Goal: Information Seeking & Learning: Check status

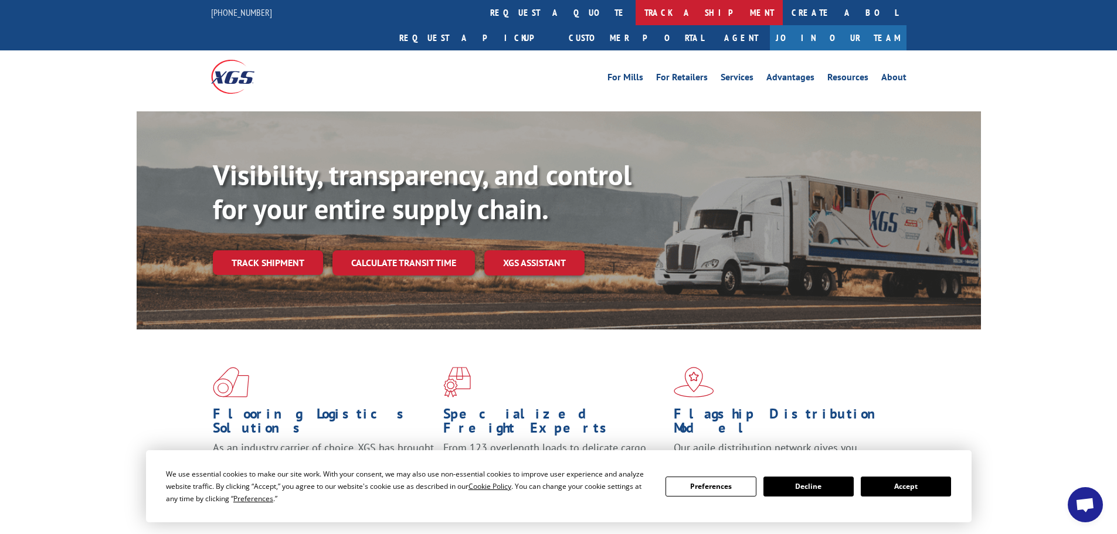
click at [636, 5] on link "track a shipment" at bounding box center [709, 12] width 147 height 25
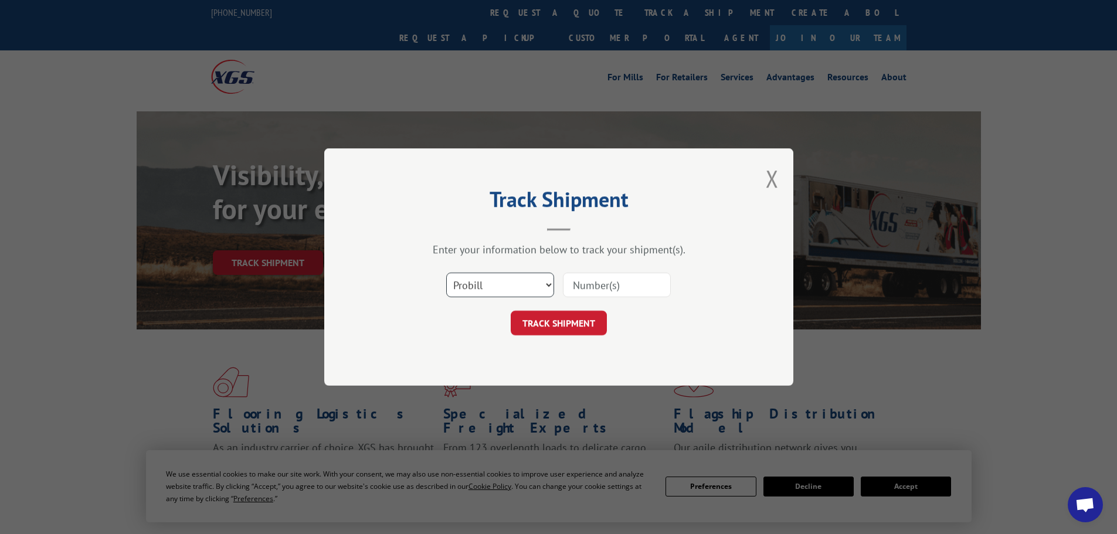
click at [520, 282] on select "Select category... Probill BOL PO" at bounding box center [500, 285] width 108 height 25
select select "bol"
click at [446, 273] on select "Select category... Probill BOL PO" at bounding box center [500, 285] width 108 height 25
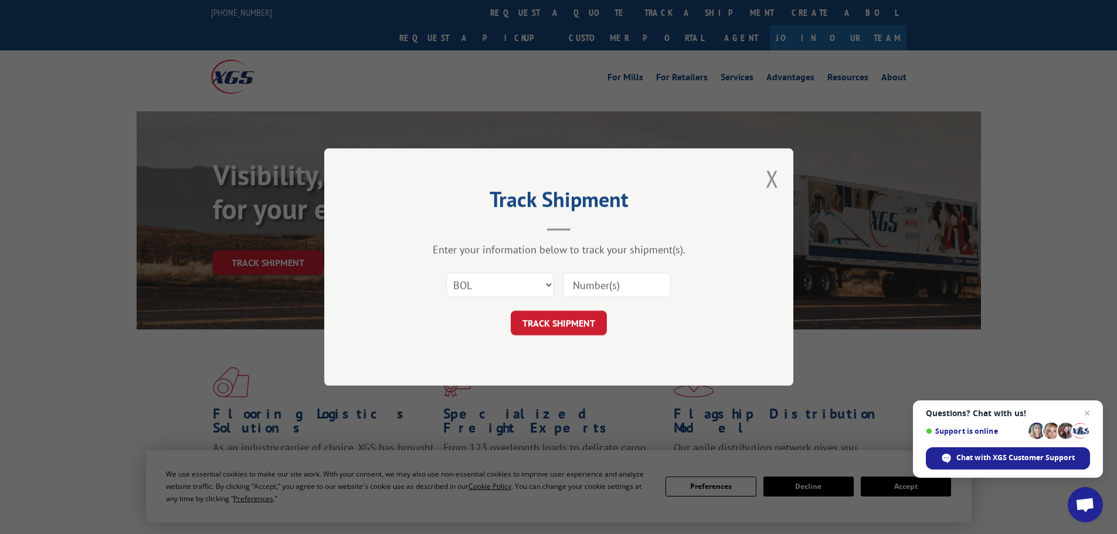
click at [615, 284] on input at bounding box center [617, 285] width 108 height 25
click at [623, 282] on input at bounding box center [617, 285] width 108 height 25
paste input "6009291"
type input "6009291"
click at [561, 328] on button "TRACK SHIPMENT" at bounding box center [559, 323] width 96 height 25
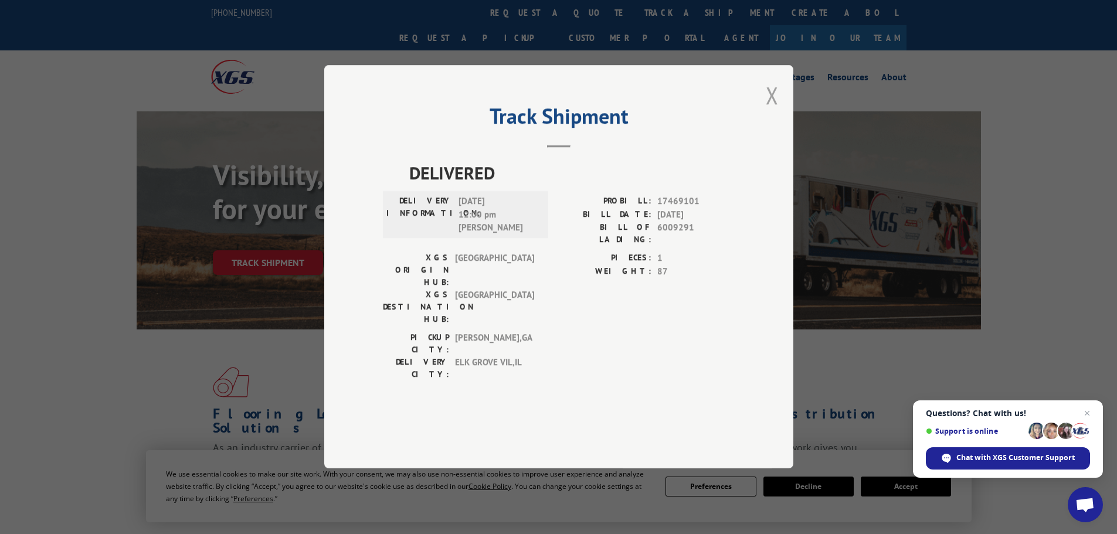
click at [774, 111] on button "Close modal" at bounding box center [772, 95] width 13 height 31
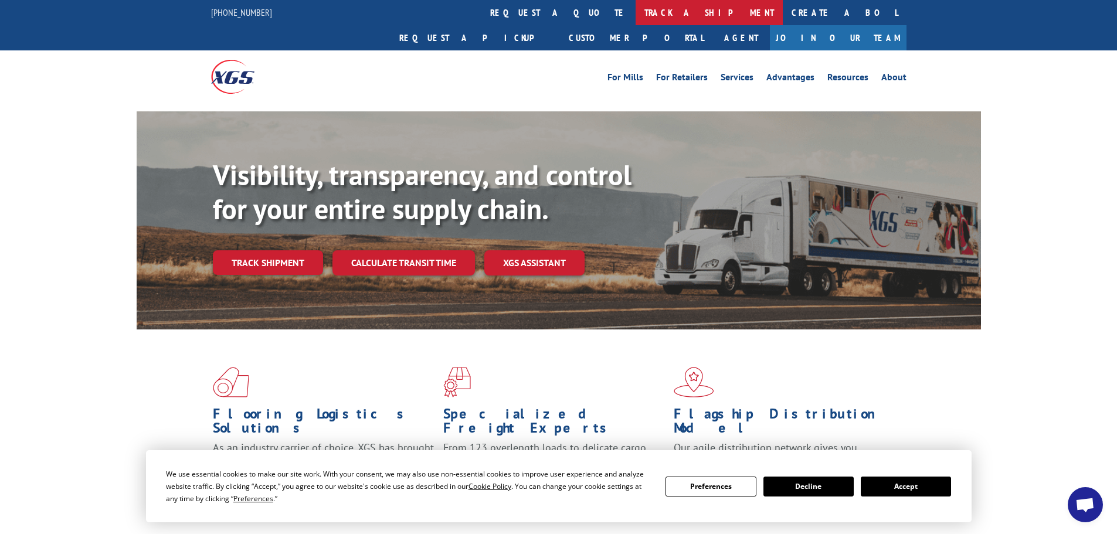
click at [636, 9] on link "track a shipment" at bounding box center [709, 12] width 147 height 25
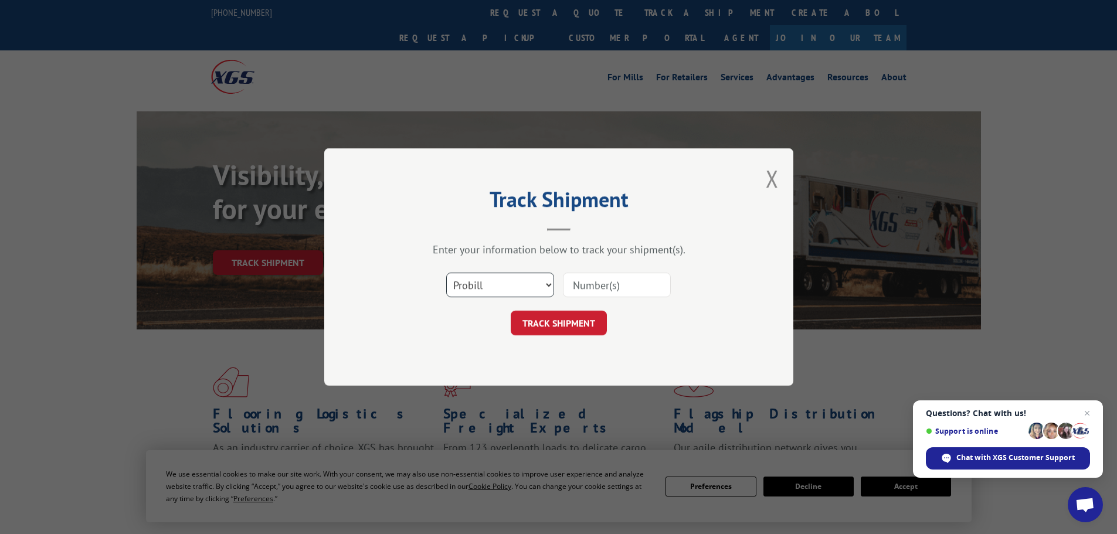
click at [497, 290] on select "Select category... Probill BOL PO" at bounding box center [500, 285] width 108 height 25
select select "bol"
click at [446, 273] on select "Select category... Probill BOL PO" at bounding box center [500, 285] width 108 height 25
click at [583, 293] on input at bounding box center [617, 285] width 108 height 25
paste input "6013154"
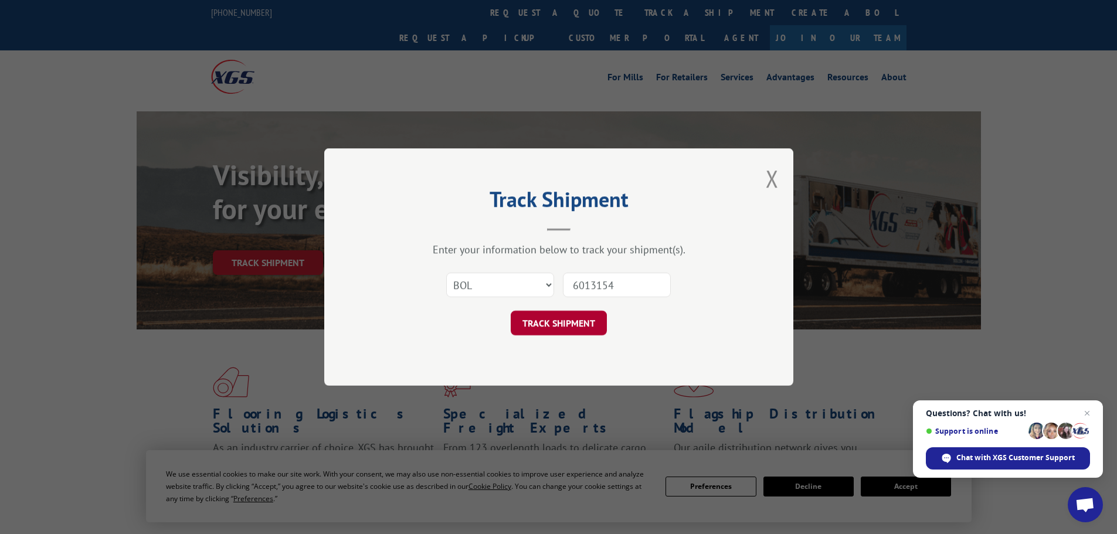
type input "6013154"
click at [565, 321] on button "TRACK SHIPMENT" at bounding box center [559, 323] width 96 height 25
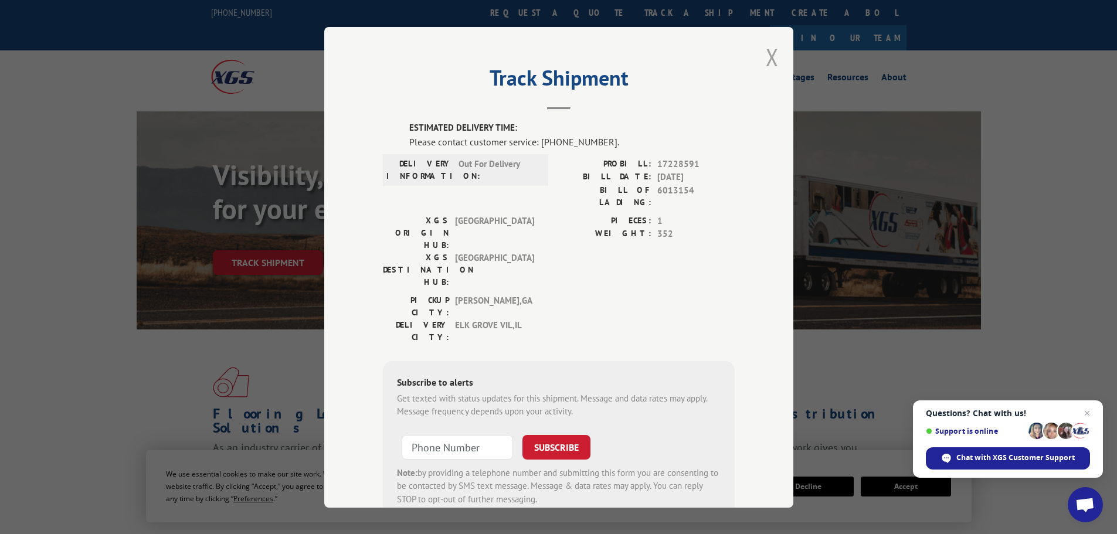
click at [774, 50] on button "Close modal" at bounding box center [772, 57] width 13 height 31
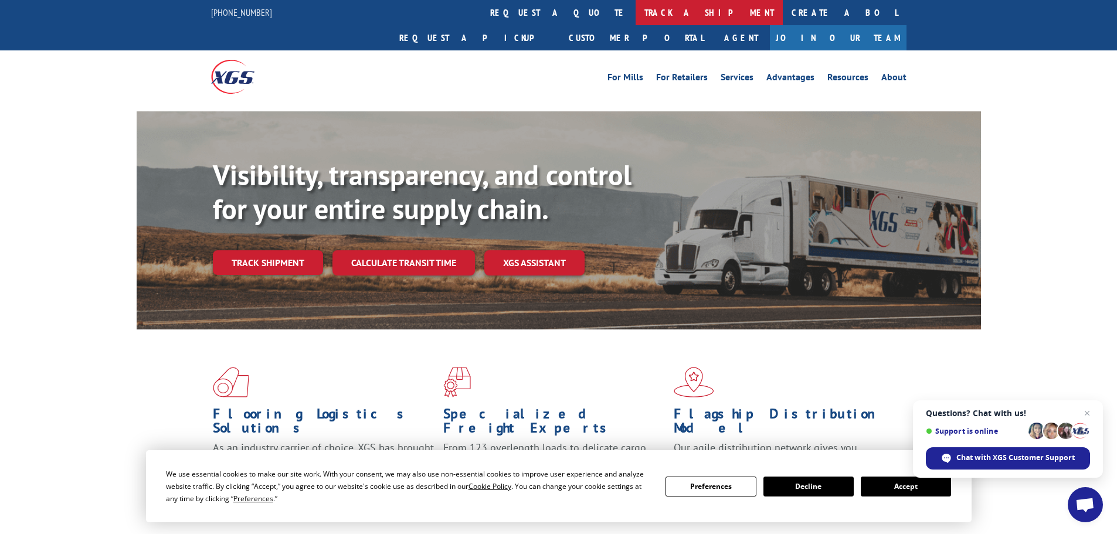
click at [636, 9] on link "track a shipment" at bounding box center [709, 12] width 147 height 25
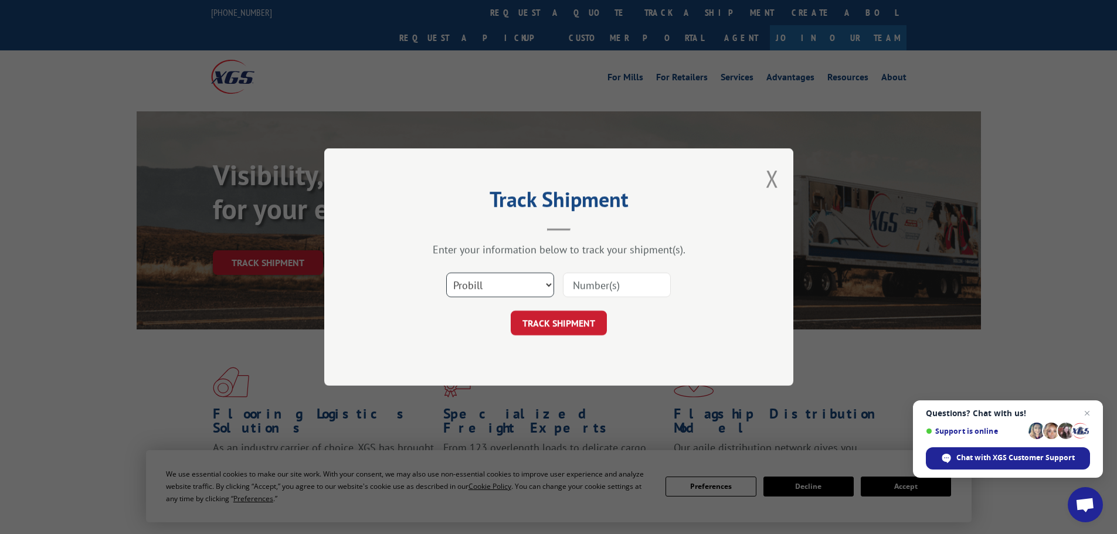
click at [493, 286] on select "Select category... Probill BOL PO" at bounding box center [500, 285] width 108 height 25
select select "bol"
click at [446, 273] on select "Select category... Probill BOL PO" at bounding box center [500, 285] width 108 height 25
click at [595, 282] on input at bounding box center [617, 285] width 108 height 25
paste input "5211828"
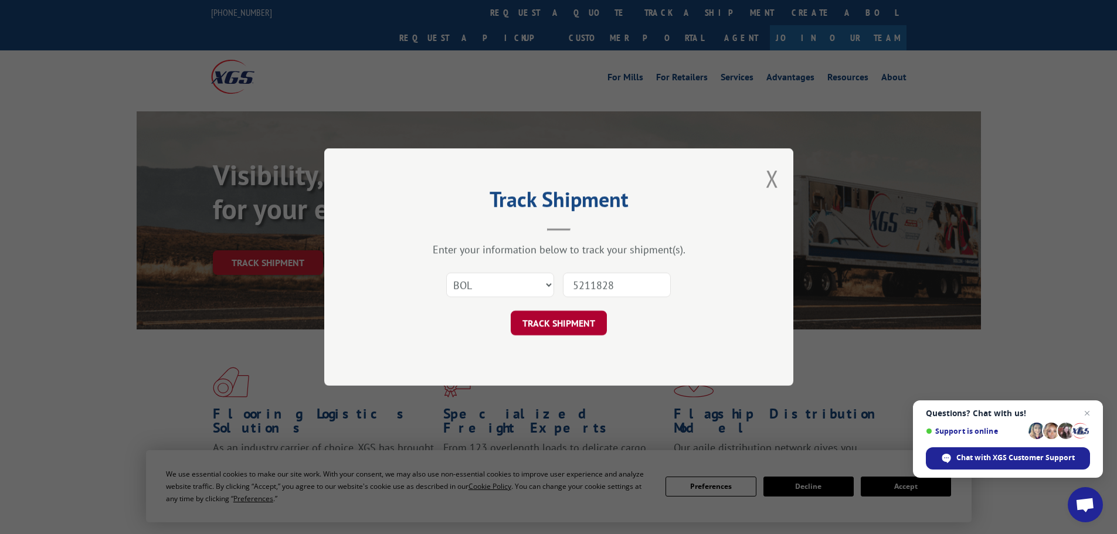
type input "5211828"
click at [564, 327] on button "TRACK SHIPMENT" at bounding box center [559, 323] width 96 height 25
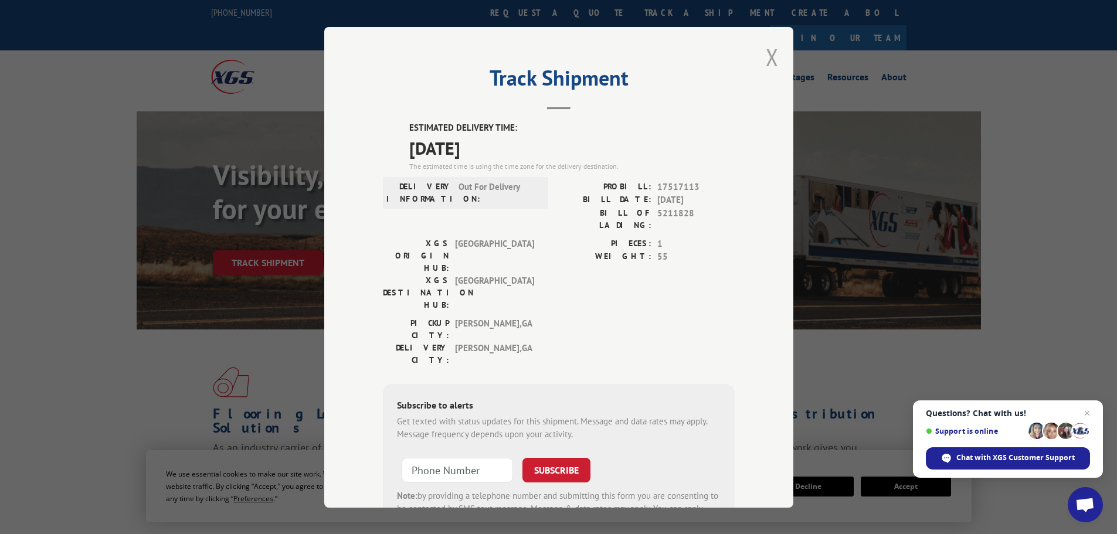
drag, startPoint x: 771, startPoint y: 55, endPoint x: 779, endPoint y: 35, distance: 22.1
click at [771, 55] on button "Close modal" at bounding box center [772, 57] width 13 height 31
